Goal: Information Seeking & Learning: Understand process/instructions

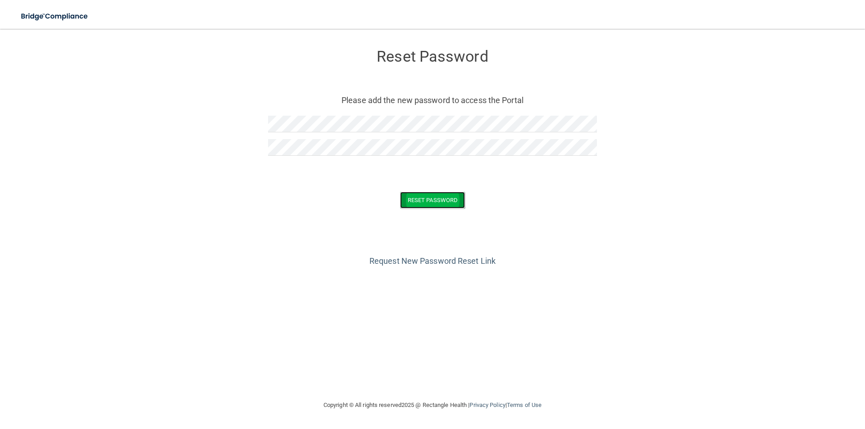
click at [444, 193] on button "Reset Password" at bounding box center [432, 200] width 65 height 17
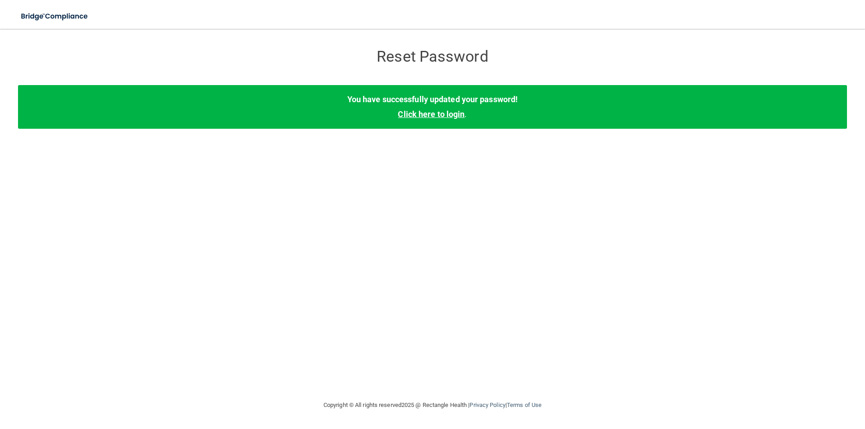
click at [450, 111] on link "Click here to login" at bounding box center [431, 113] width 67 height 9
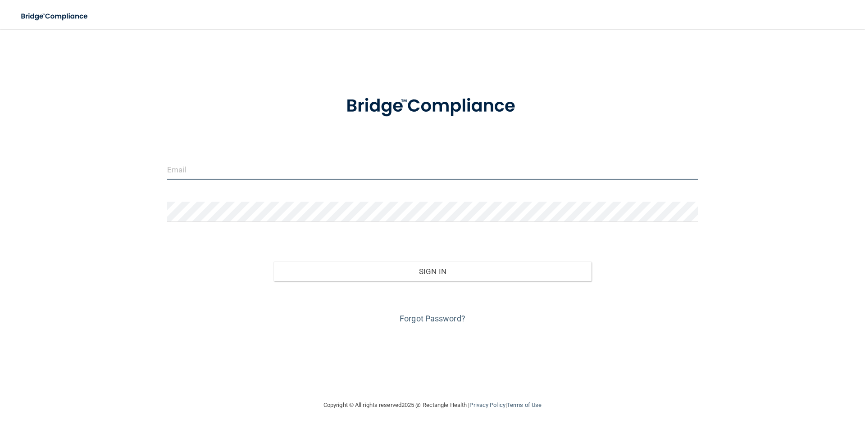
type input "[EMAIL_ADDRESS][DOMAIN_NAME]"
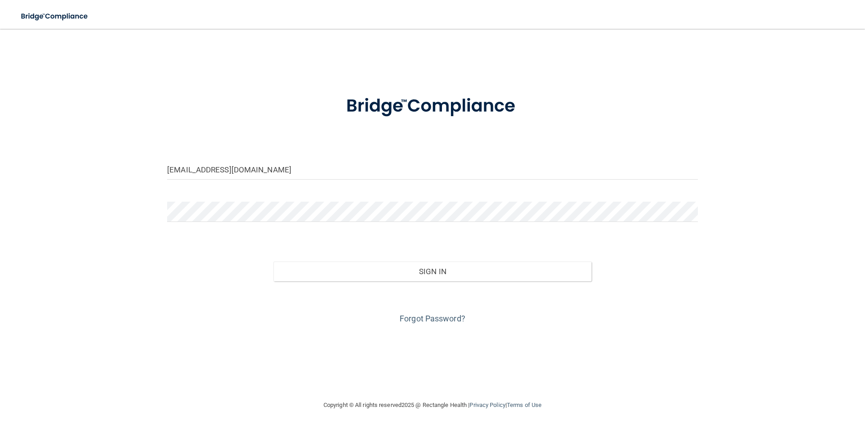
click at [386, 258] on div "Sign In" at bounding box center [432, 263] width 544 height 38
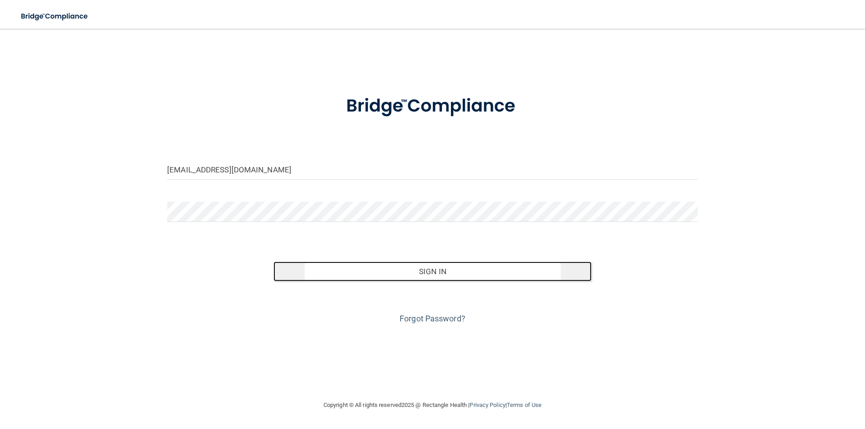
click at [395, 270] on button "Sign In" at bounding box center [432, 272] width 318 height 20
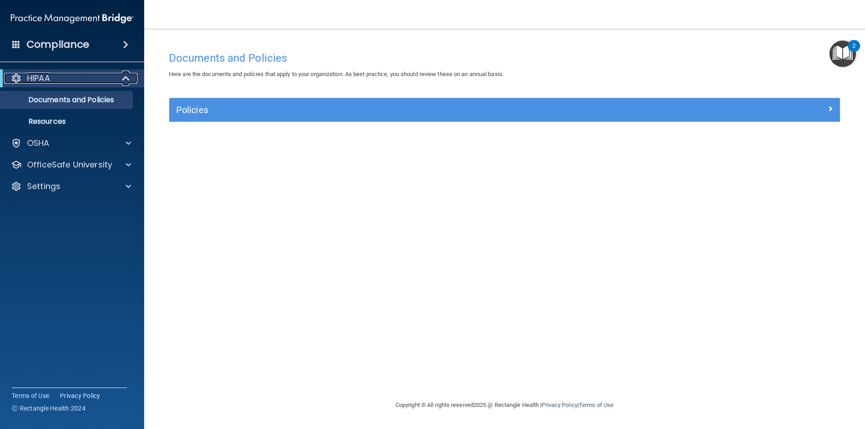
click at [131, 78] on div at bounding box center [126, 78] width 22 height 11
click at [117, 162] on div at bounding box center [127, 164] width 23 height 11
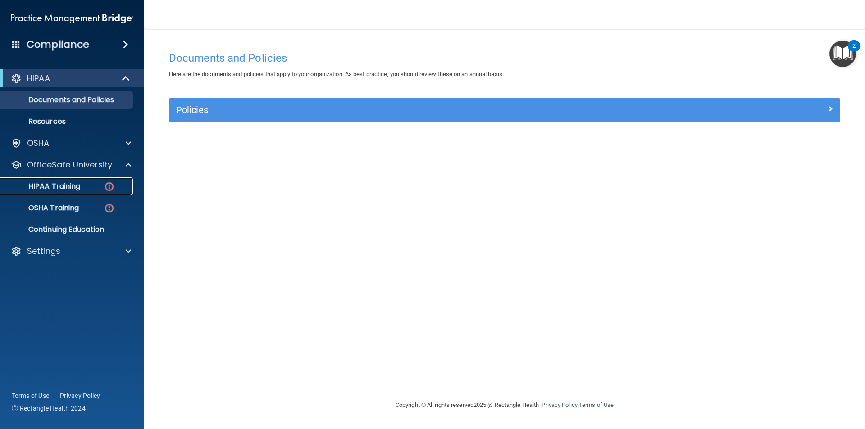
click at [73, 186] on p "HIPAA Training" at bounding box center [43, 186] width 74 height 9
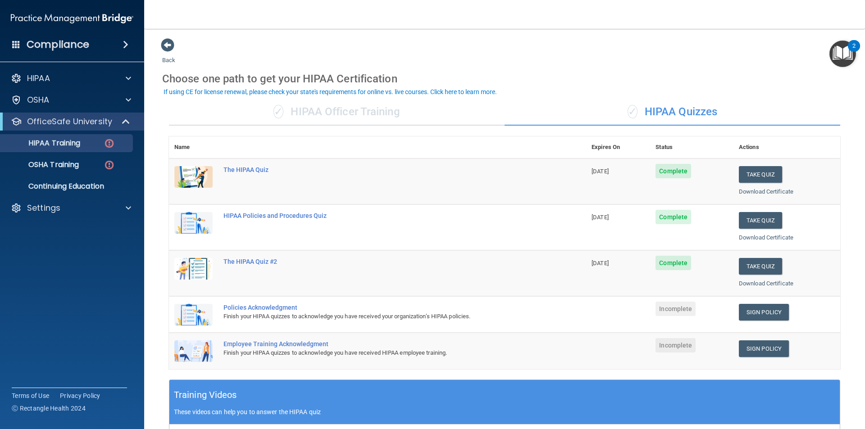
scroll to position [45, 0]
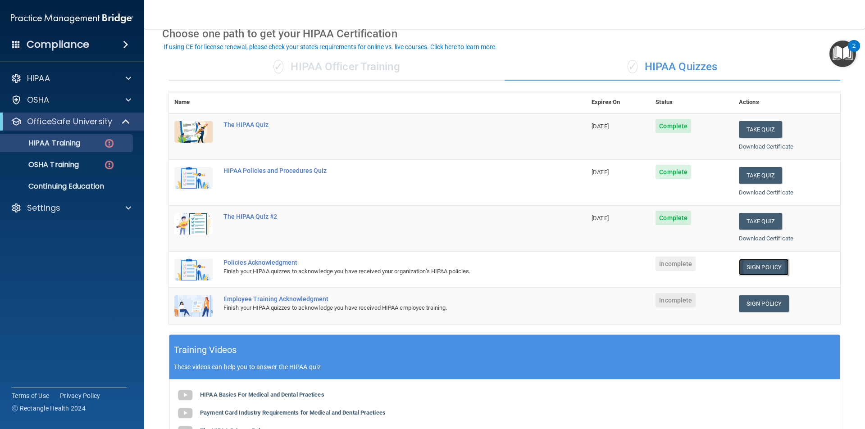
click at [756, 267] on link "Sign Policy" at bounding box center [764, 267] width 50 height 17
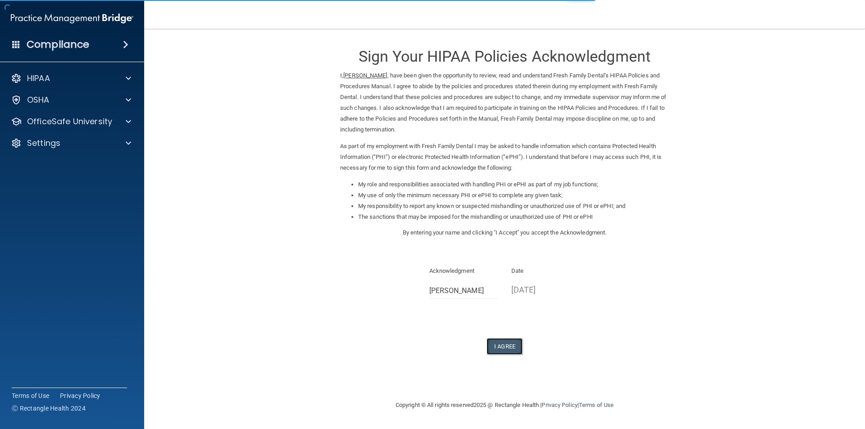
click at [513, 352] on button "I Agree" at bounding box center [504, 346] width 36 height 17
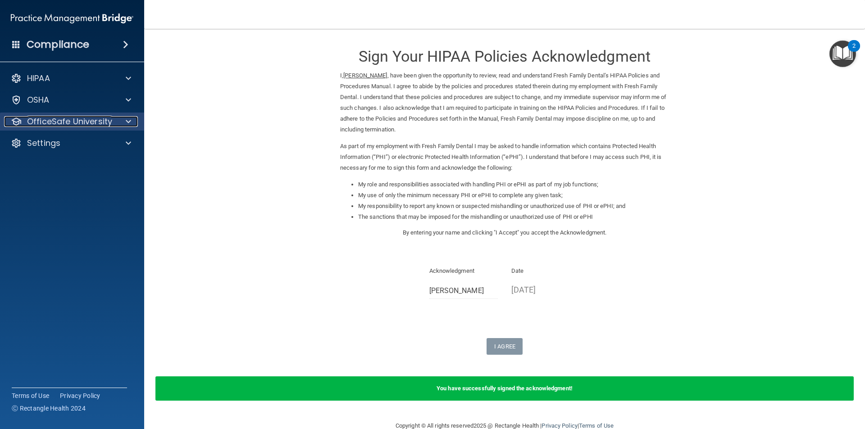
click at [46, 123] on p "OfficeSafe University" at bounding box center [69, 121] width 85 height 11
click at [65, 117] on p "OfficeSafe University" at bounding box center [69, 121] width 85 height 11
click at [75, 111] on div "HIPAA Documents and Policies Report an Incident Business Associates Emergency P…" at bounding box center [72, 113] width 145 height 94
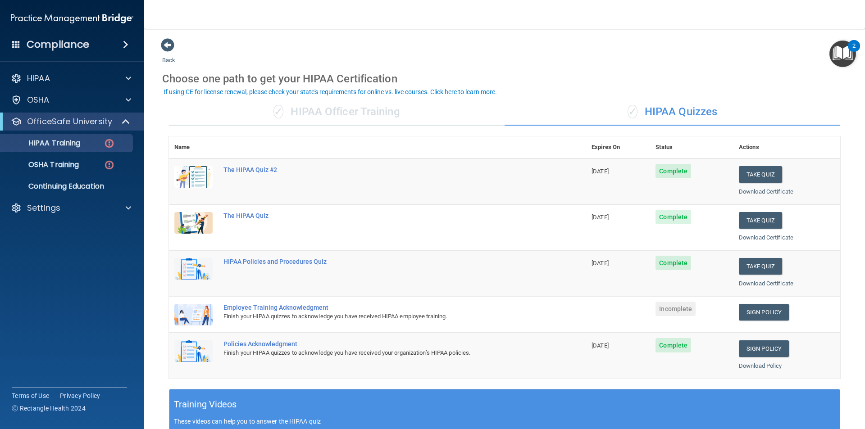
click at [299, 312] on div "Finish your HIPAA quizzes to acknowledge you have received HIPAA employee train…" at bounding box center [382, 316] width 318 height 11
click at [302, 305] on div "Employee Training Acknowledgment" at bounding box center [382, 307] width 318 height 7
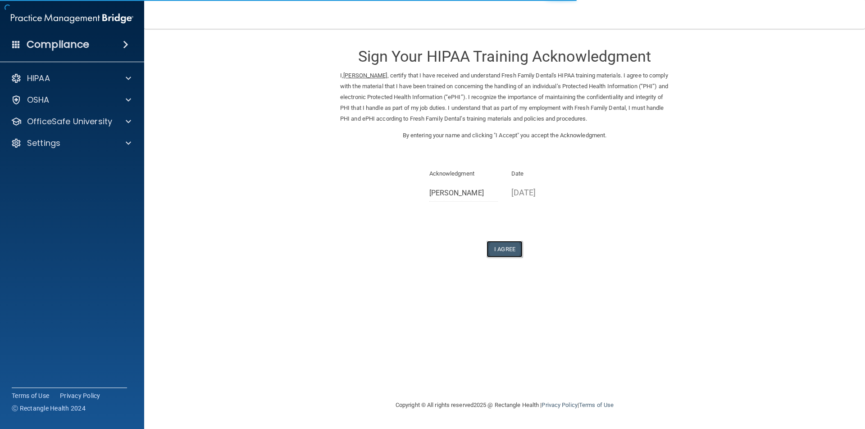
click at [510, 249] on button "I Agree" at bounding box center [504, 249] width 36 height 17
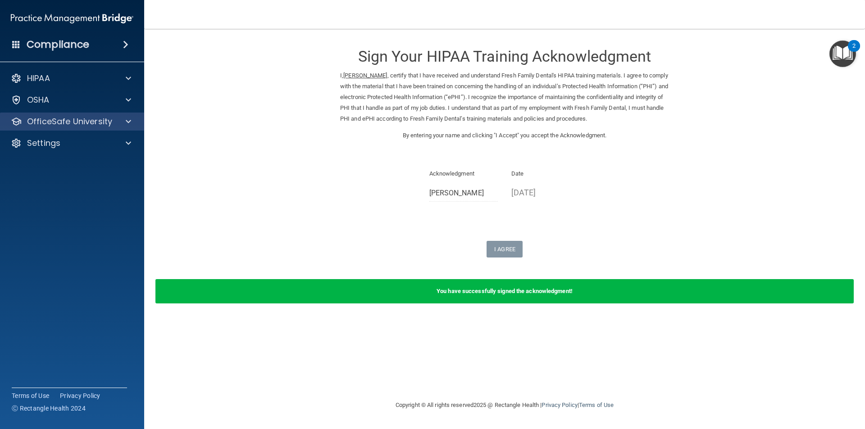
click at [55, 115] on div "OfficeSafe University" at bounding box center [72, 122] width 145 height 18
click at [88, 117] on p "OfficeSafe University" at bounding box center [69, 121] width 85 height 11
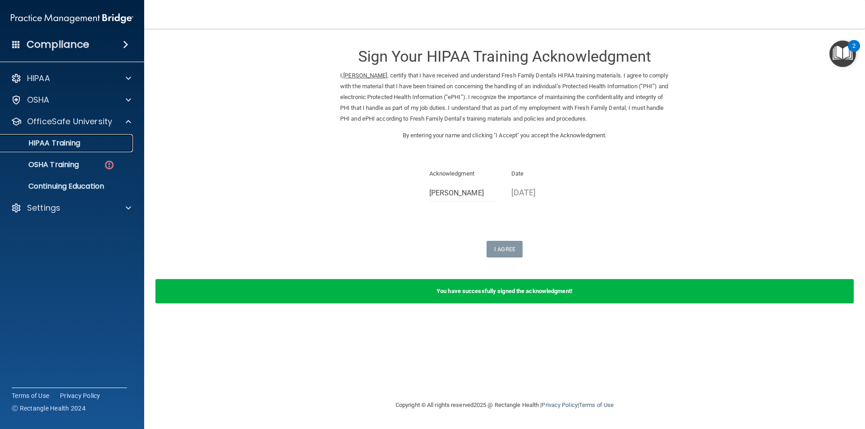
click at [65, 141] on p "HIPAA Training" at bounding box center [43, 143] width 74 height 9
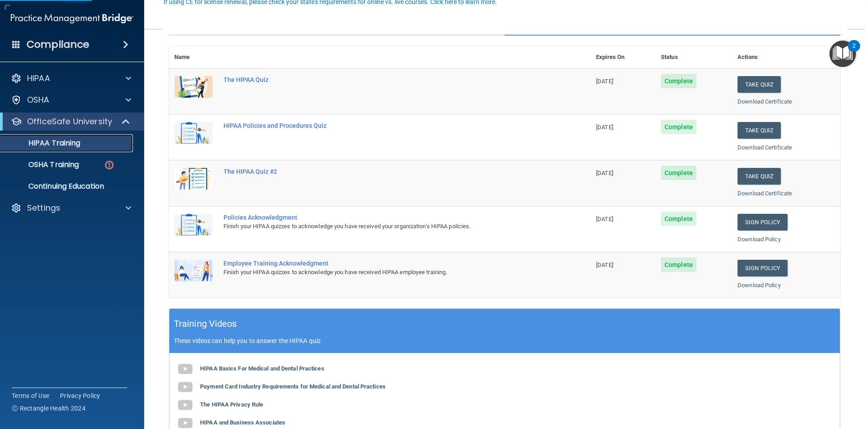
scroll to position [180, 0]
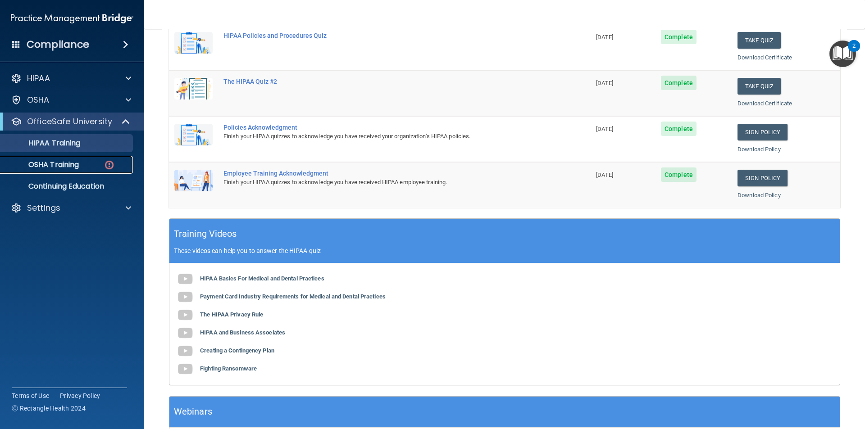
click at [53, 170] on link "OSHA Training" at bounding box center [62, 165] width 142 height 18
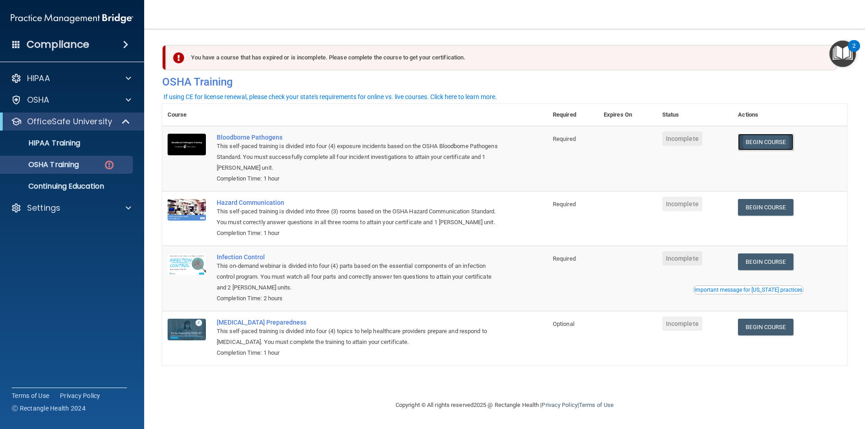
click at [759, 140] on link "Begin Course" at bounding box center [765, 142] width 55 height 17
